Goal: Task Accomplishment & Management: Use online tool/utility

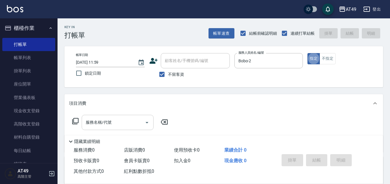
click at [120, 121] on input "服務名稱/代號" at bounding box center [113, 123] width 58 height 10
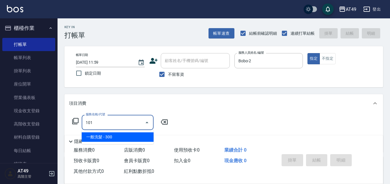
type input "一般洗髮(101)"
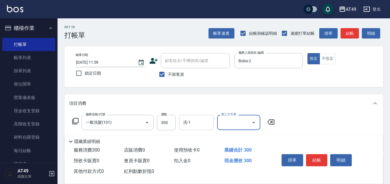
click at [186, 119] on input "洗-1" at bounding box center [196, 123] width 29 height 10
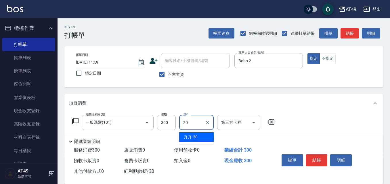
type input "卉卉-20"
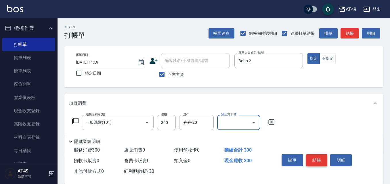
click at [320, 154] on button "結帳" at bounding box center [317, 160] width 22 height 12
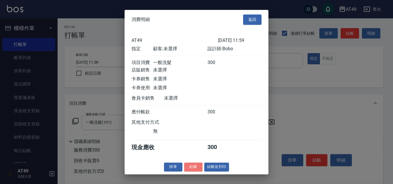
click at [189, 172] on button "結帳" at bounding box center [193, 167] width 18 height 9
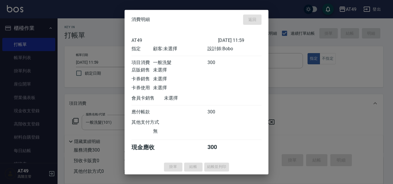
type input "[DATE] 13:05"
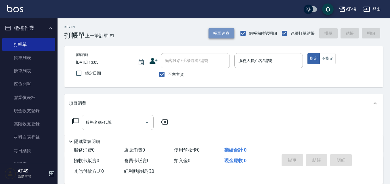
click at [223, 34] on button "帳單速查" at bounding box center [221, 33] width 26 height 11
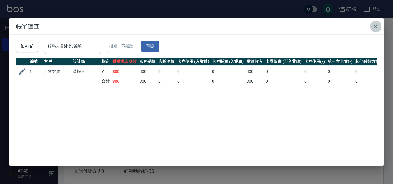
click at [375, 26] on icon "button" at bounding box center [376, 26] width 4 height 4
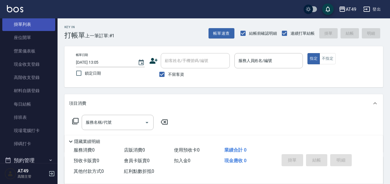
scroll to position [115, 0]
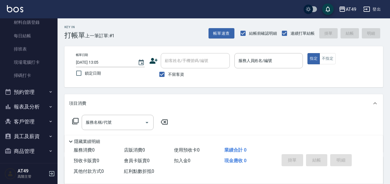
click at [35, 109] on button "報表及分析" at bounding box center [28, 106] width 53 height 15
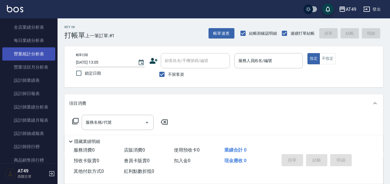
scroll to position [345, 0]
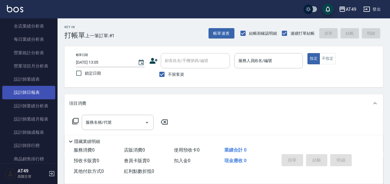
click at [25, 90] on link "設計師日報表" at bounding box center [28, 92] width 53 height 13
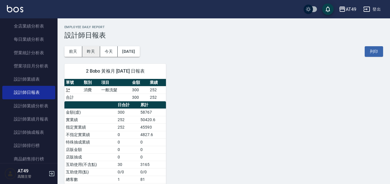
click at [96, 55] on button "昨天" at bounding box center [91, 51] width 18 height 11
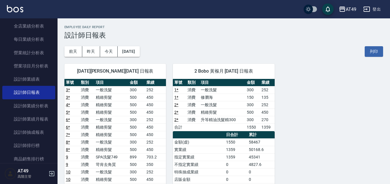
click at [313, 111] on div "[DATE] [PERSON_NAME][DATE] 日報表 單號 類別 項目 金額 業績 3 * 消費 一般洗髮 300 252 3 * 消費 精緻剪髮 5…" at bounding box center [221, 187] width 326 height 261
click at [135, 51] on button "[DATE]" at bounding box center [129, 51] width 22 height 11
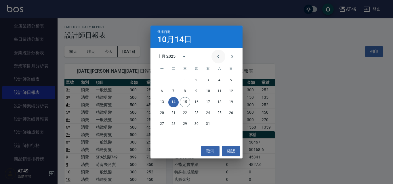
click at [218, 55] on icon "Previous month" at bounding box center [218, 56] width 7 height 7
click at [232, 91] on button "14" at bounding box center [231, 91] width 10 height 10
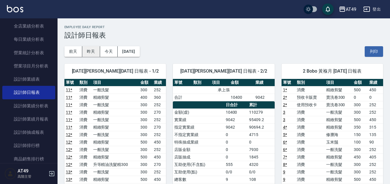
click at [96, 52] on button "昨天" at bounding box center [91, 51] width 18 height 11
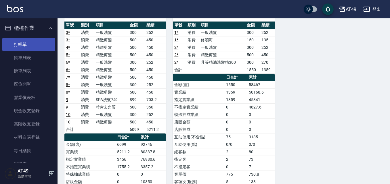
click at [34, 47] on link "打帳單" at bounding box center [28, 44] width 53 height 13
